Goal: Transaction & Acquisition: Purchase product/service

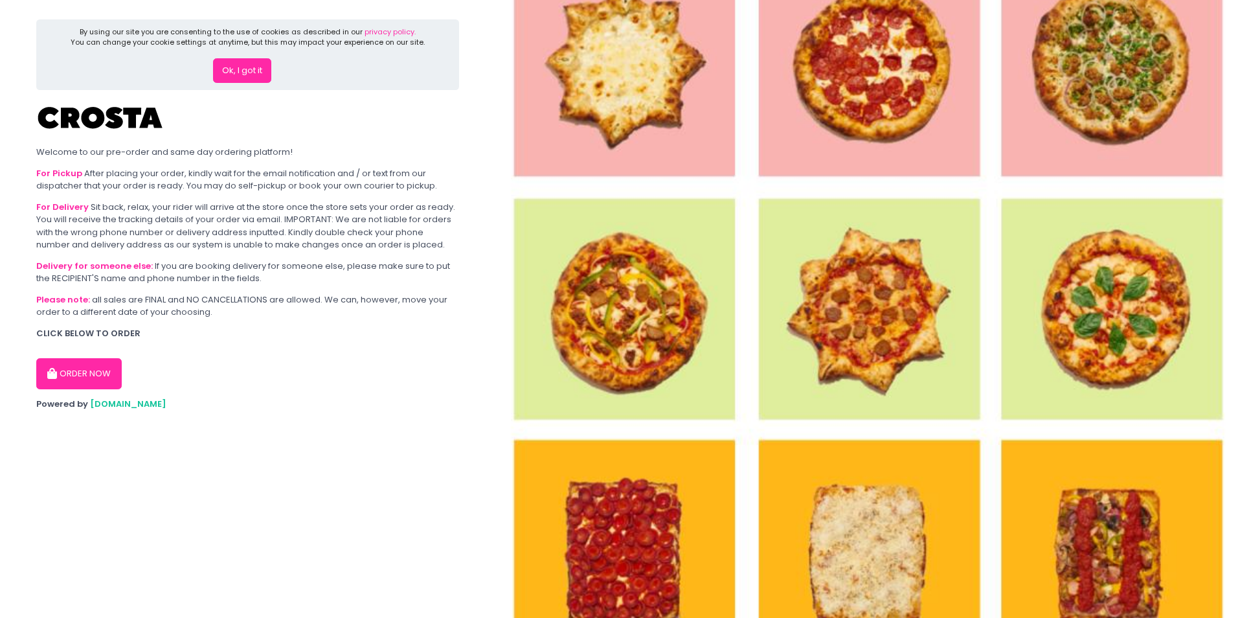
click at [89, 380] on button "ORDER NOW" at bounding box center [78, 373] width 85 height 31
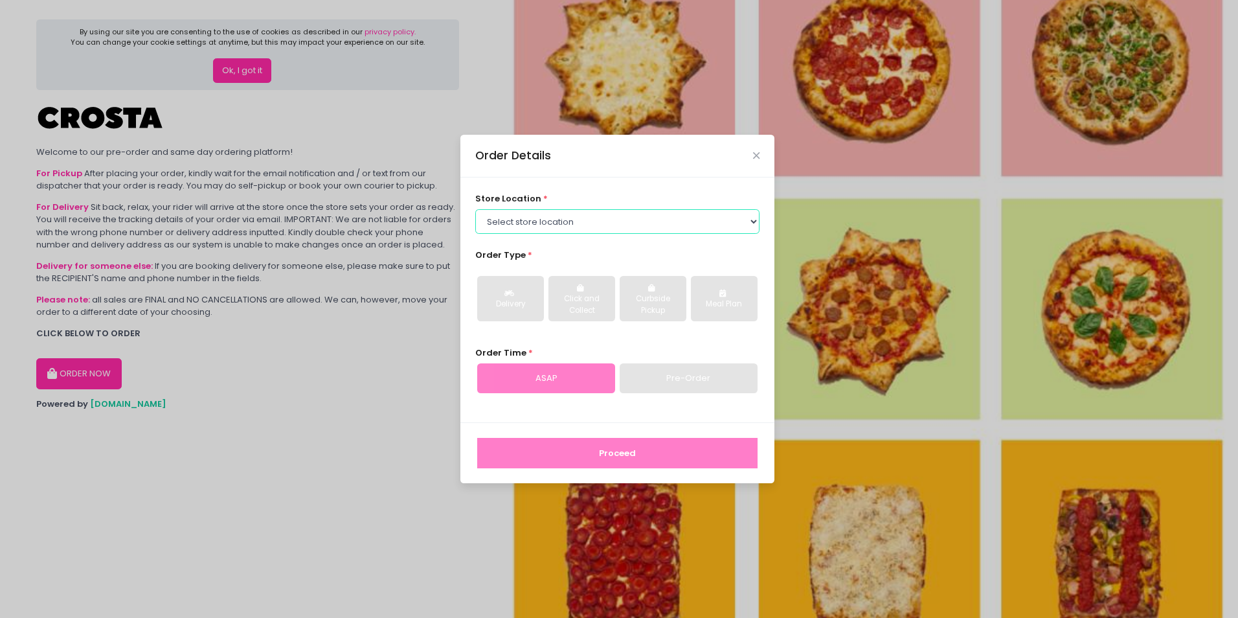
click at [754, 220] on select "Select store location [PERSON_NAME] Pizza - [PERSON_NAME] Pizza - [GEOGRAPHIC_D…" at bounding box center [617, 221] width 285 height 25
select select "65090bae48156caed44a5eb4"
click at [475, 209] on select "Select store location [PERSON_NAME] Pizza - [PERSON_NAME] Pizza - [GEOGRAPHIC_D…" at bounding box center [617, 221] width 285 height 25
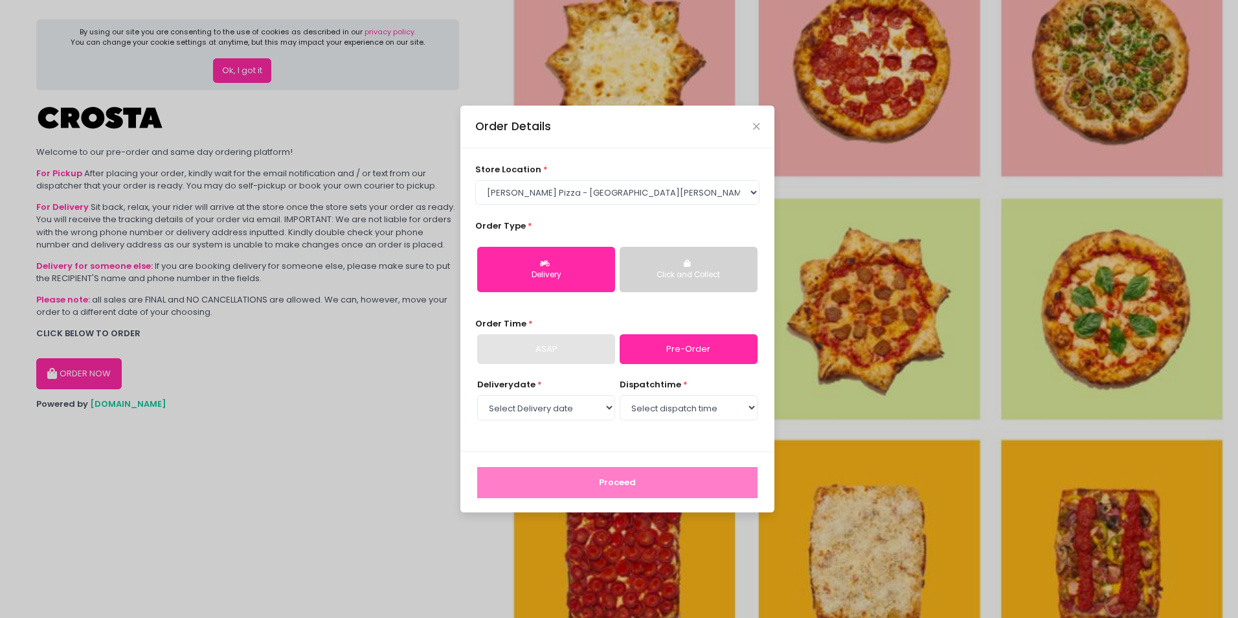
click at [549, 277] on div "Delivery" at bounding box center [546, 275] width 120 height 12
click at [554, 356] on div "ASAP" at bounding box center [546, 349] width 138 height 30
click at [701, 350] on link "Pre-Order" at bounding box center [689, 349] width 138 height 30
click at [608, 407] on select "Select Delivery date [DATE] [DATE] [DATE] [DATE] [DATE] [DATE]" at bounding box center [546, 407] width 138 height 25
select select "[DATE]"
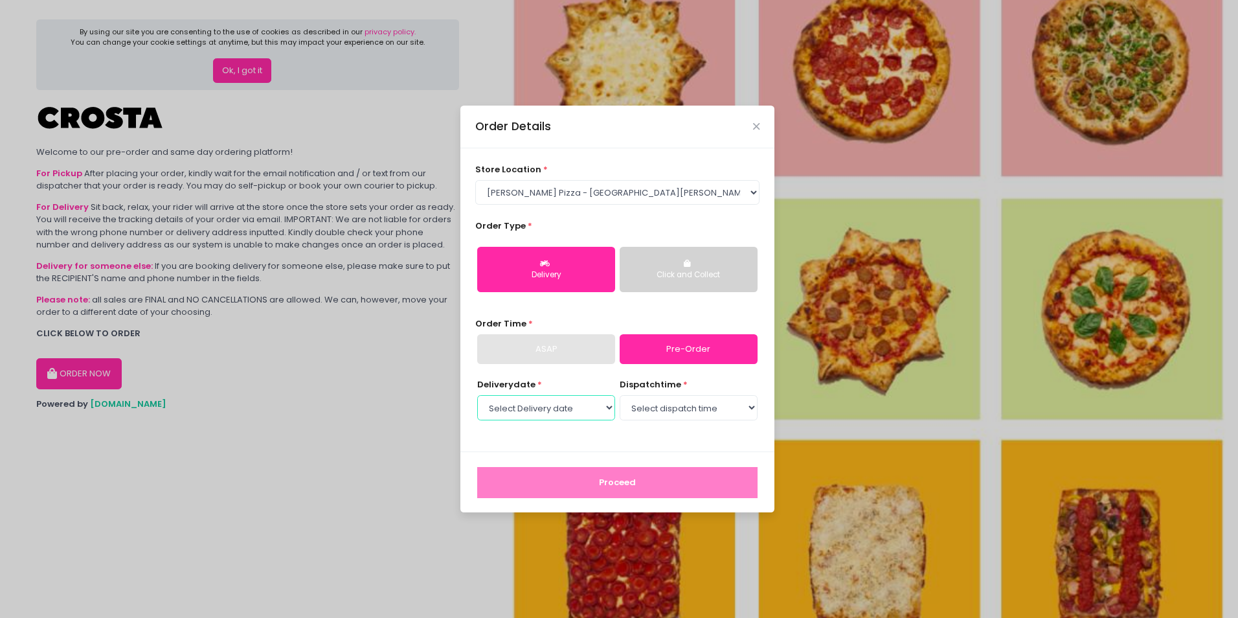
click at [477, 395] on select "Select Delivery date [DATE] [DATE] [DATE] [DATE] [DATE] [DATE]" at bounding box center [546, 407] width 138 height 25
click at [754, 405] on select "Select dispatch time 12:00 PM - 12:30 PM 12:30 PM - 01:00 PM 01:00 PM - 01:30 P…" at bounding box center [689, 407] width 138 height 25
select select "12:00"
click at [620, 395] on select "Select dispatch time 12:00 PM - 12:30 PM 12:30 PM - 01:00 PM 01:00 PM - 01:30 P…" at bounding box center [689, 407] width 138 height 25
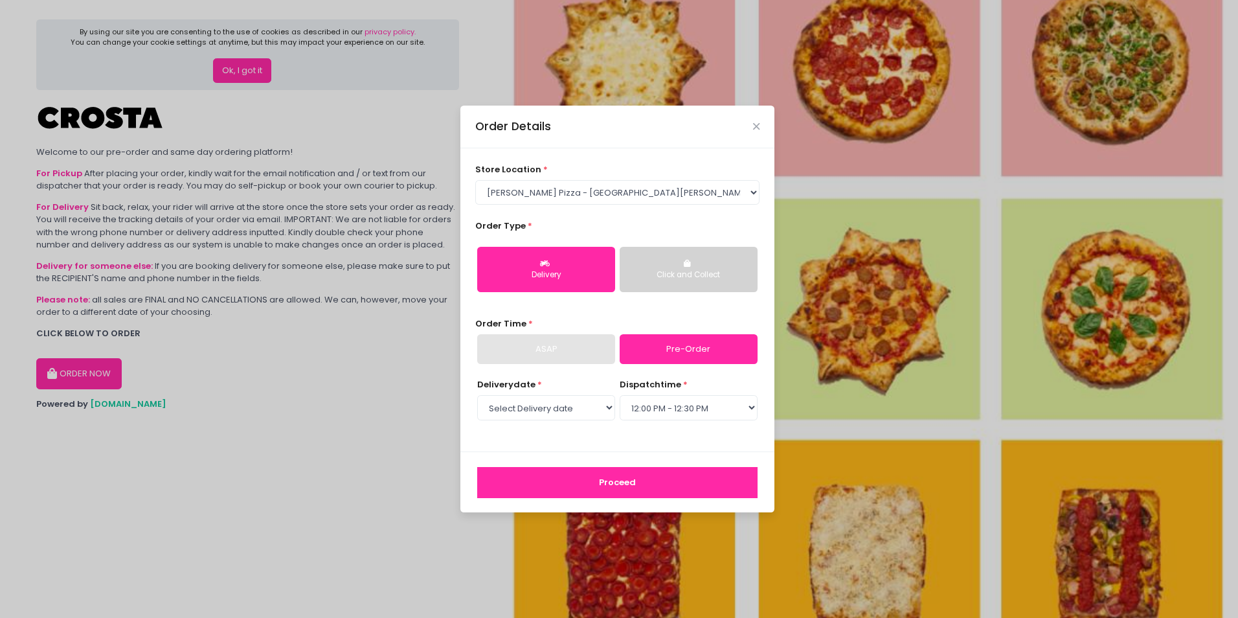
click at [651, 488] on button "Proceed" at bounding box center [617, 482] width 280 height 31
